Goal: Navigation & Orientation: Go to known website

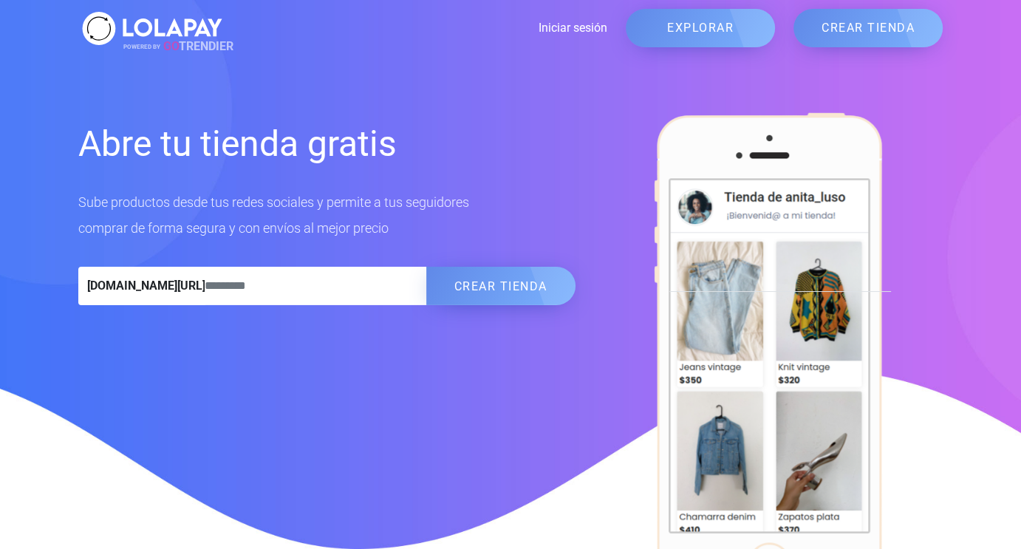
click at [559, 16] on div "POWERED BY GO TRENDIER Iniciar sesión EXPLORAR CREAR TIENDA Iniciar sesión" at bounding box center [510, 28] width 865 height 57
click at [563, 30] on link "Iniciar sesión" at bounding box center [416, 28] width 381 height 18
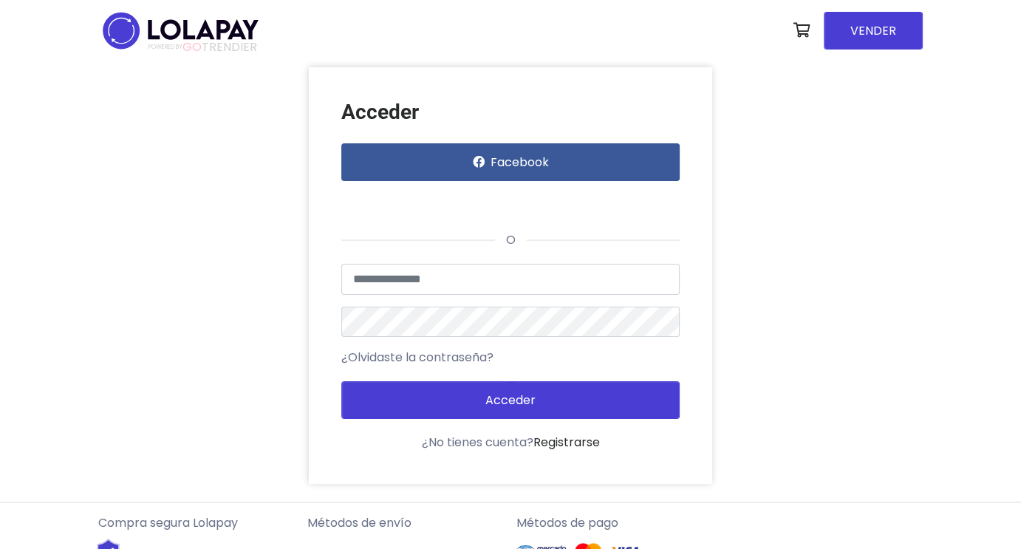
click at [522, 414] on button "Acceder" at bounding box center [510, 400] width 339 height 38
drag, startPoint x: 538, startPoint y: 347, endPoint x: 531, endPoint y: 371, distance: 25.3
click at [531, 371] on form "Usuario no encontrado o datos inválidos ¿Olvidaste la contraseña? Acceder" at bounding box center [510, 341] width 339 height 155
click at [517, 369] on form "Usuario no encontrado o datos inválidos ¿Olvidaste la contraseña? Acceder" at bounding box center [510, 341] width 339 height 155
